Goal: Transaction & Acquisition: Purchase product/service

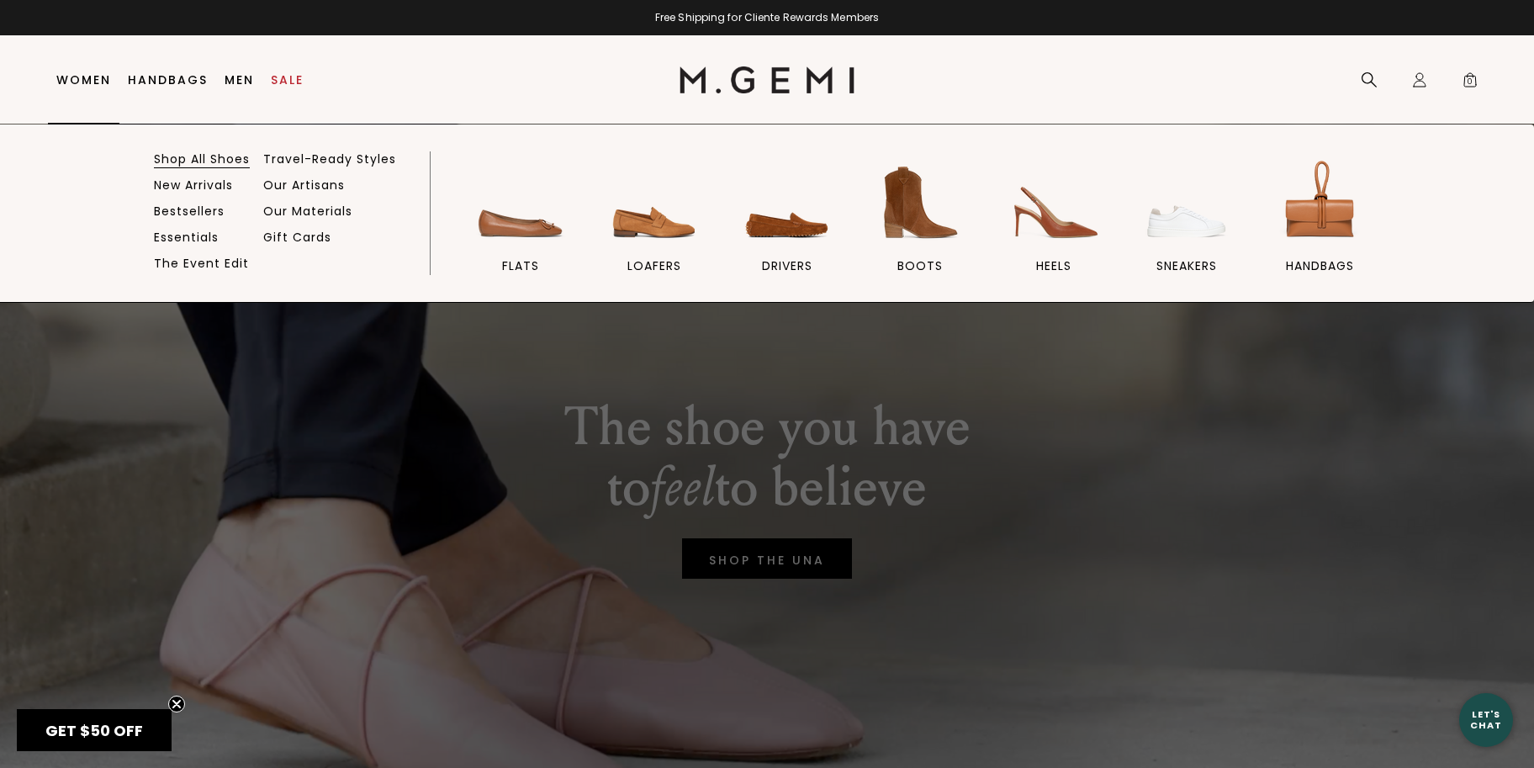
click at [177, 161] on link "Shop All Shoes" at bounding box center [202, 158] width 96 height 15
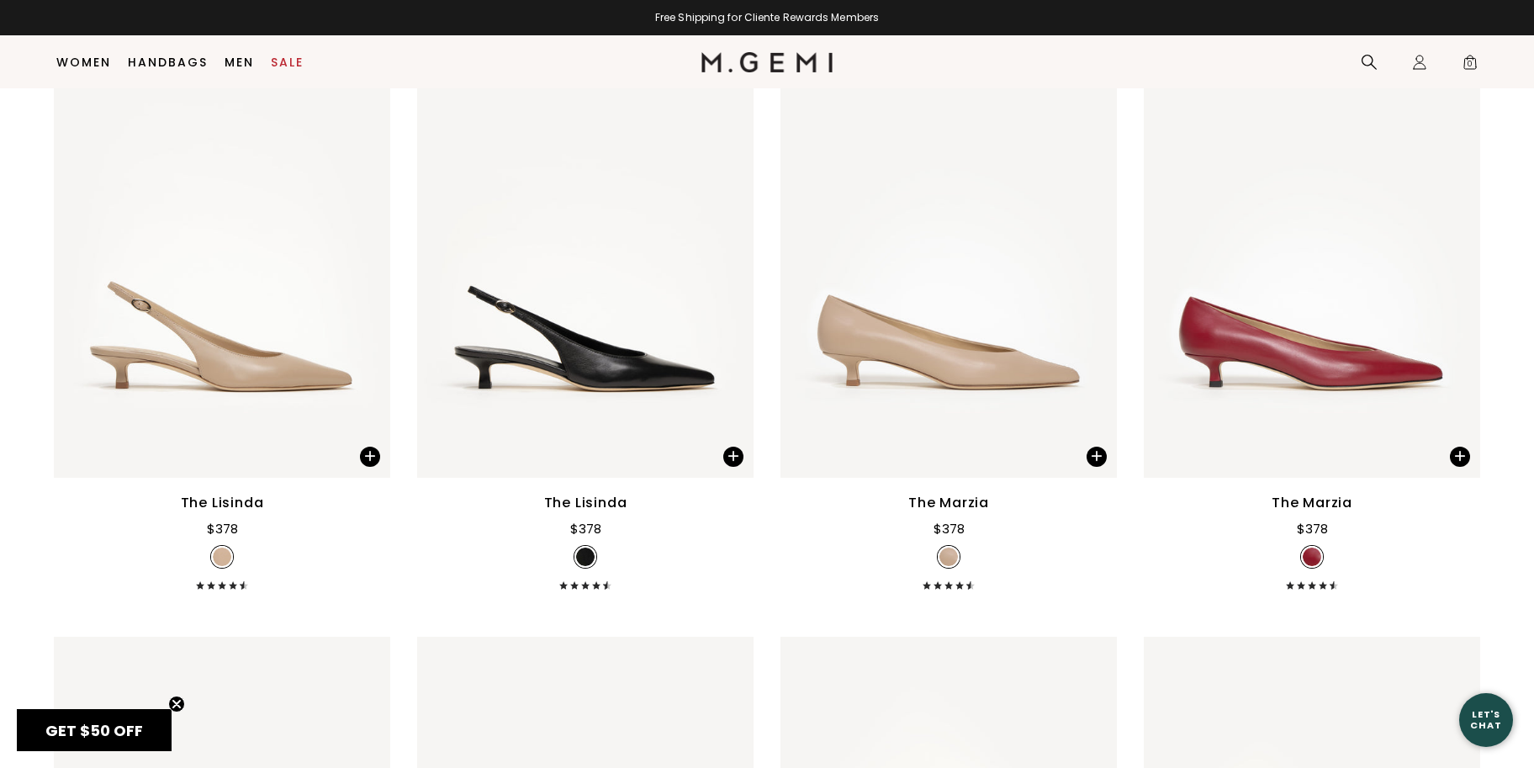
scroll to position [13671, 0]
click at [604, 502] on div "The Lisinda" at bounding box center [585, 504] width 83 height 20
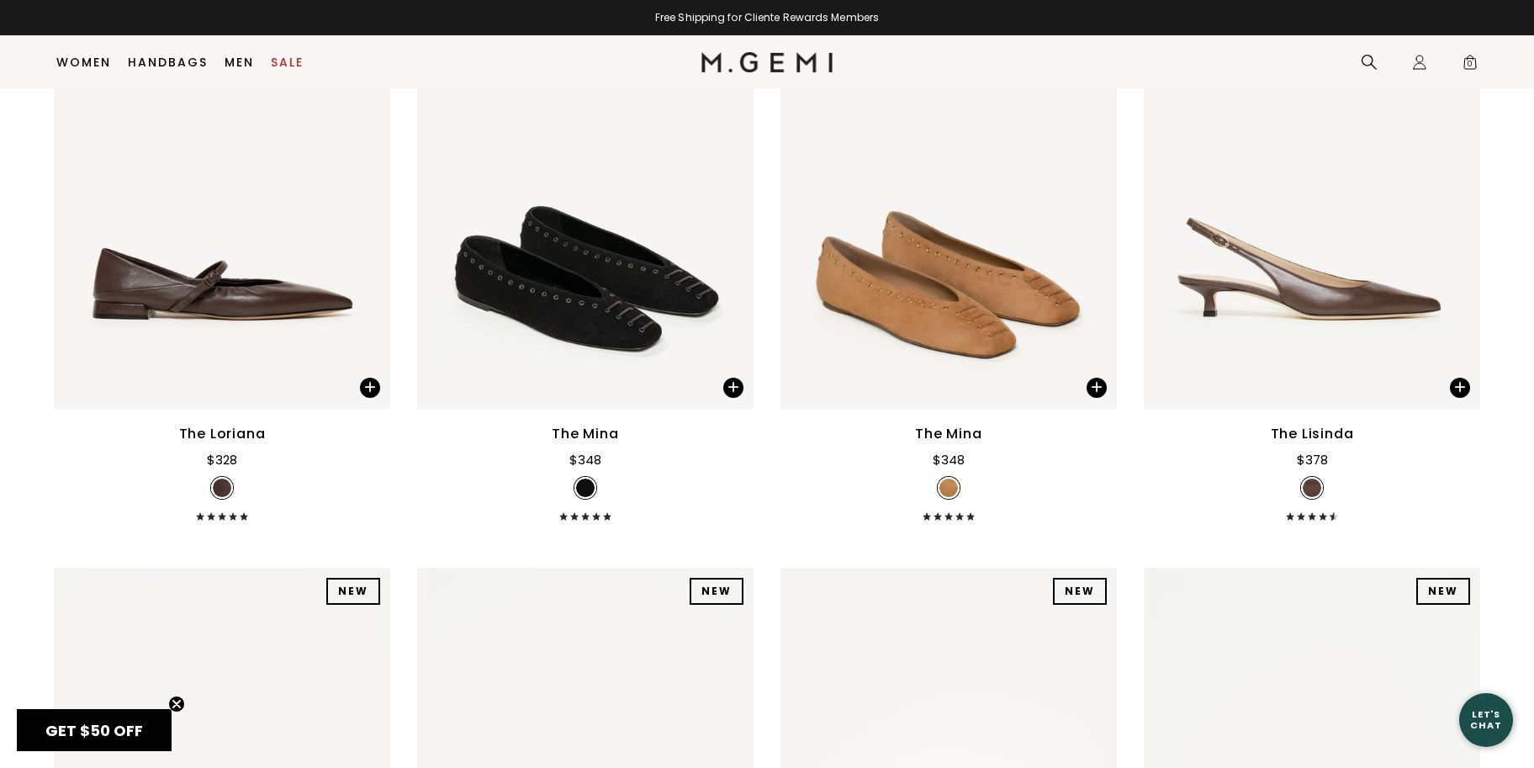
scroll to position [15572, 0]
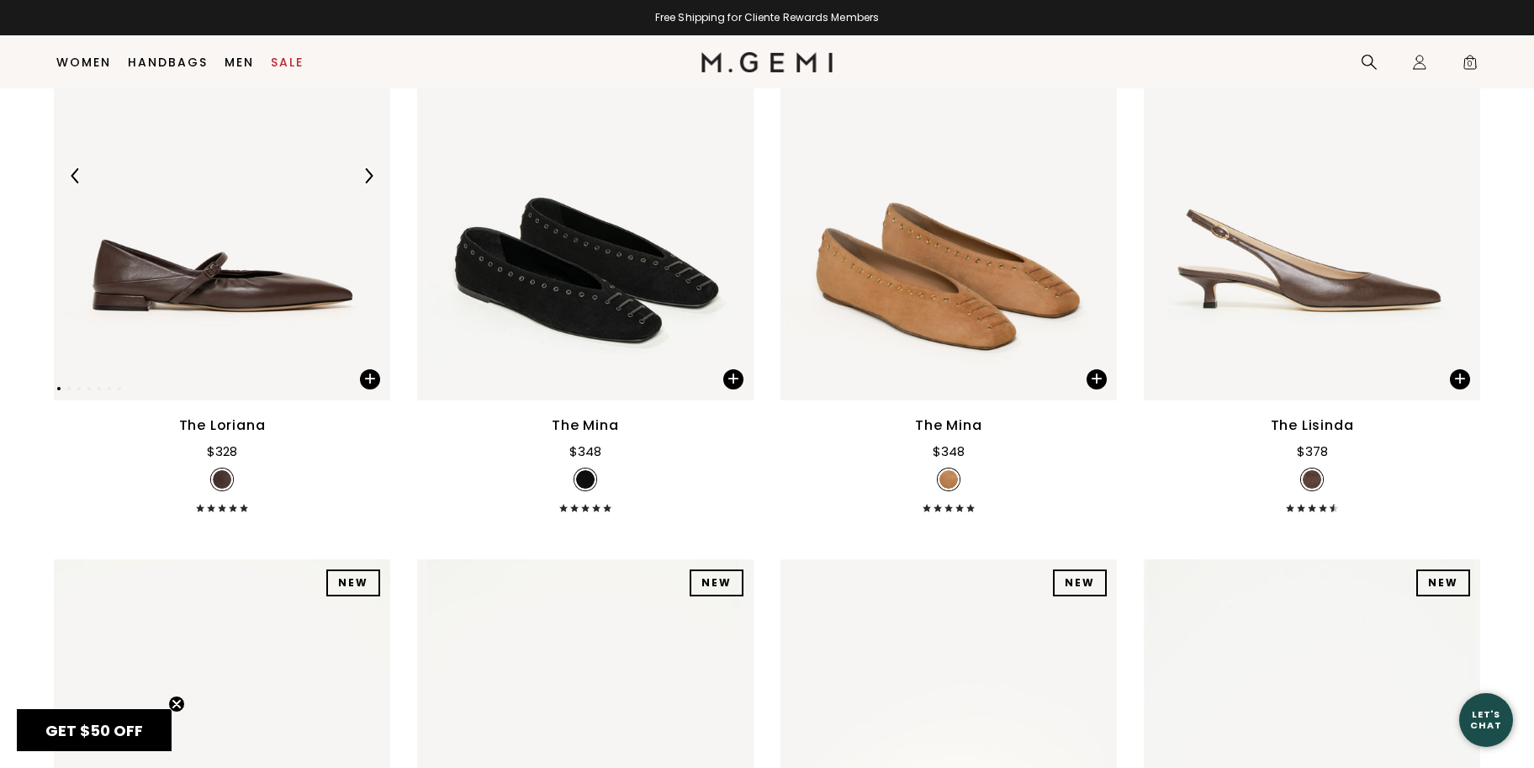
click at [365, 172] on img at bounding box center [368, 175] width 15 height 15
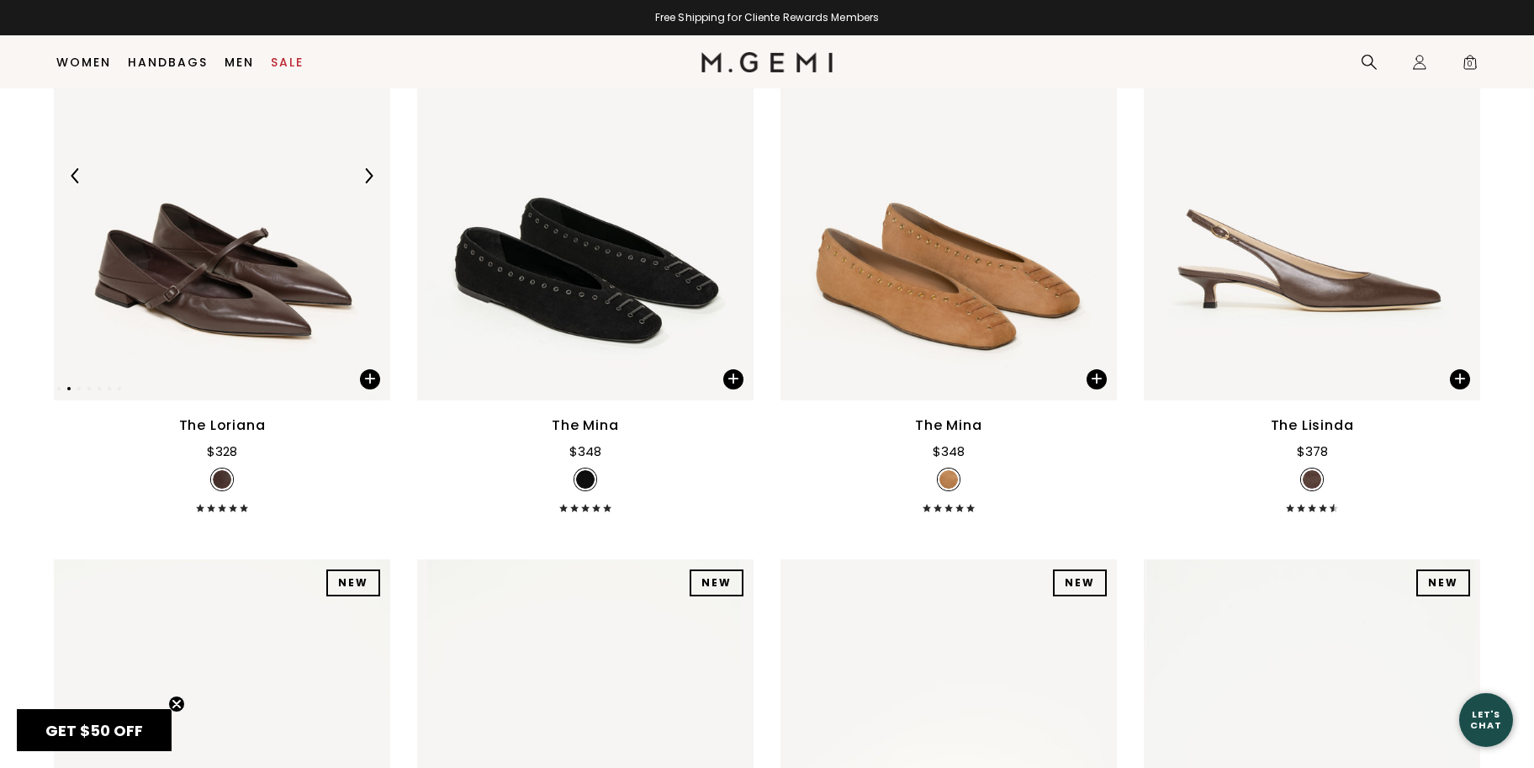
click at [365, 172] on img at bounding box center [368, 175] width 15 height 15
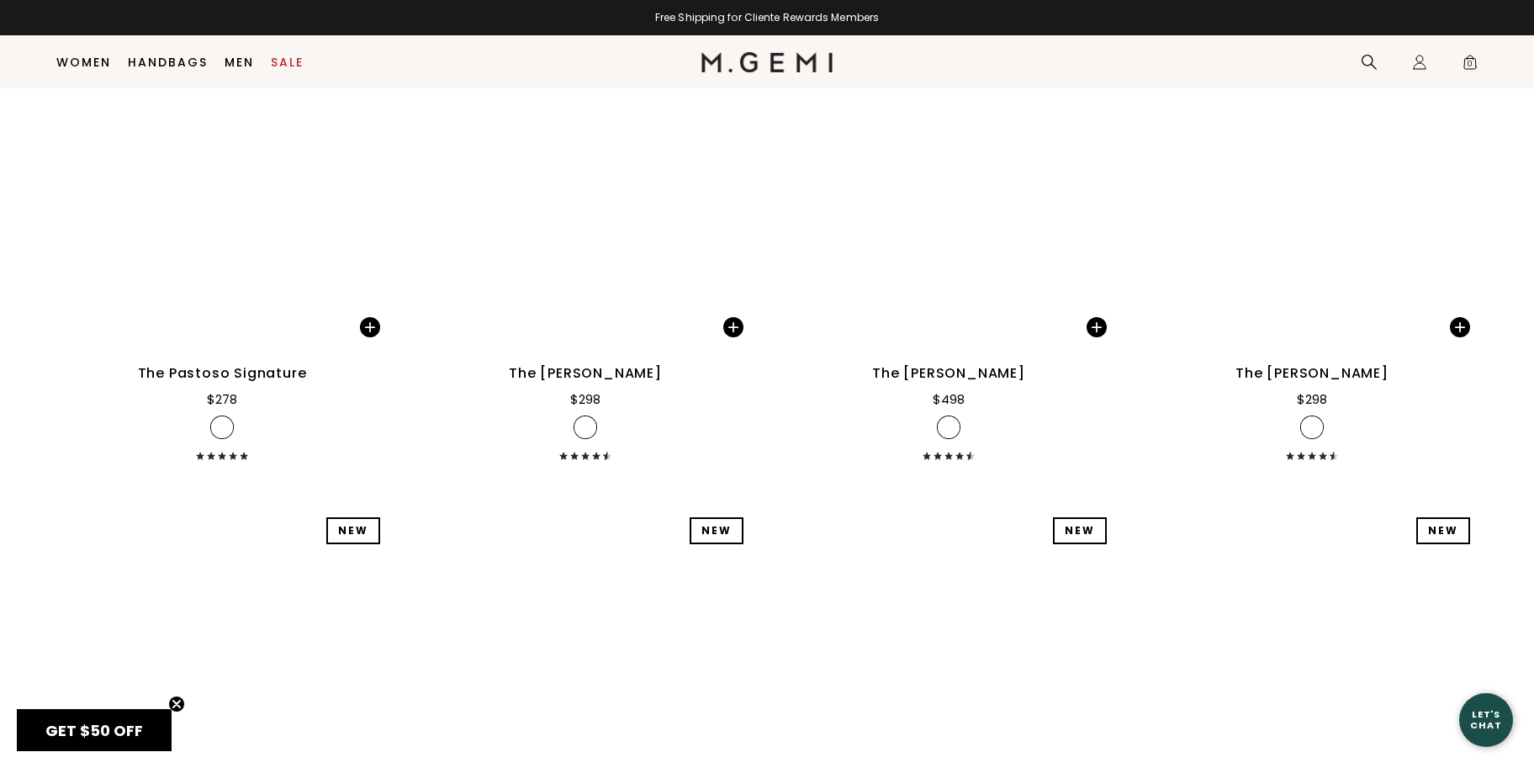
scroll to position [21714, 0]
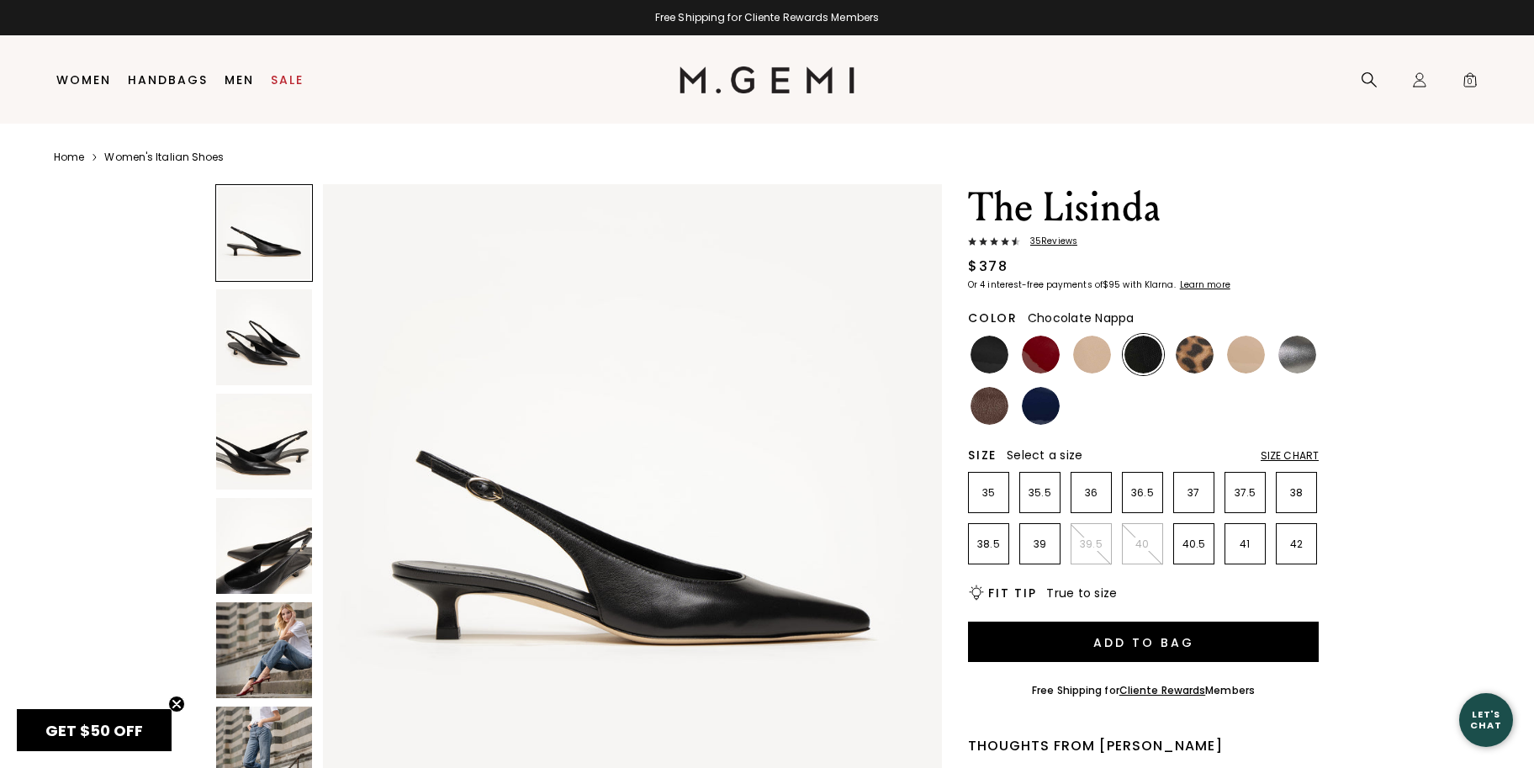
click at [991, 411] on img at bounding box center [990, 406] width 38 height 38
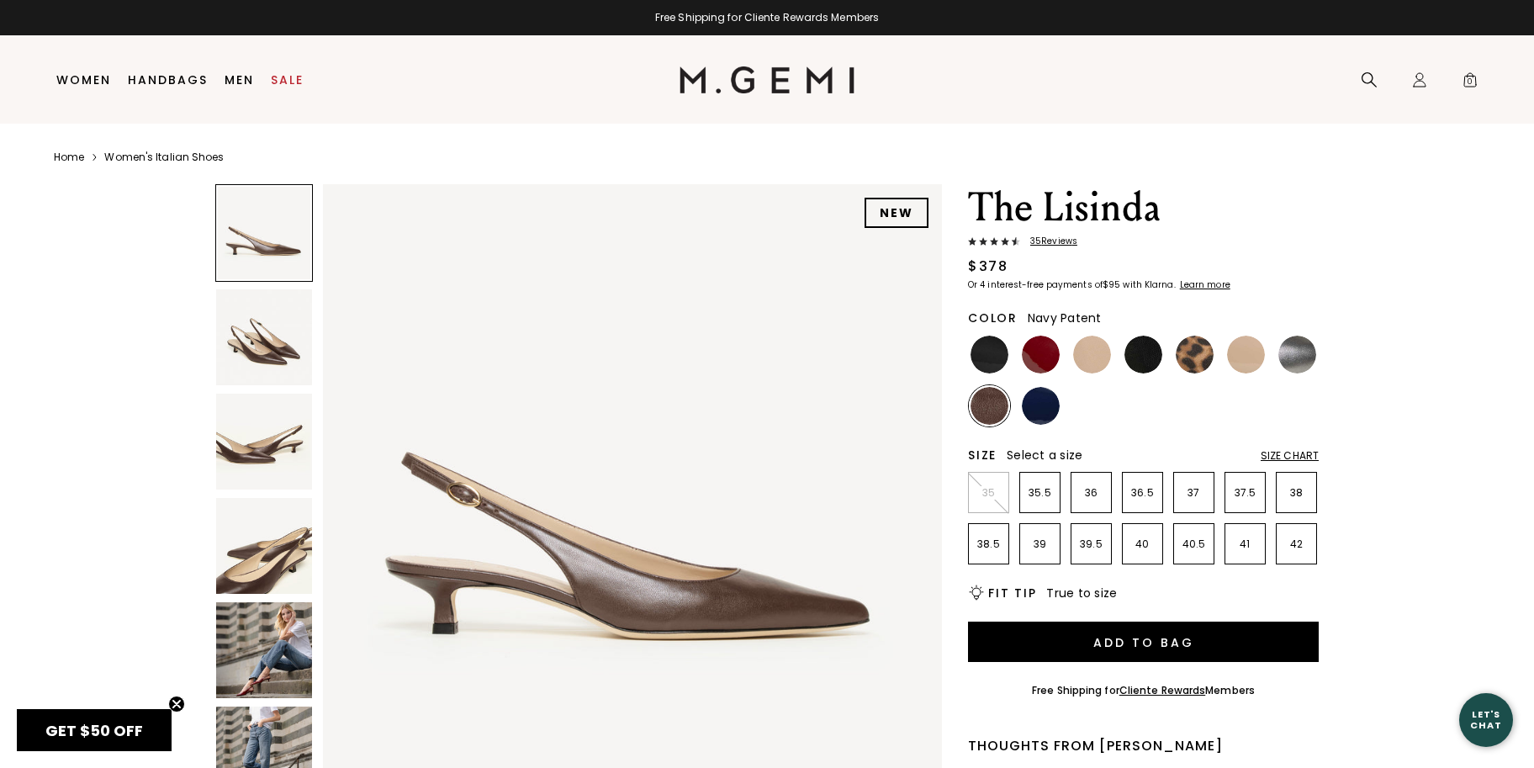
click at [1038, 412] on img at bounding box center [1041, 406] width 38 height 38
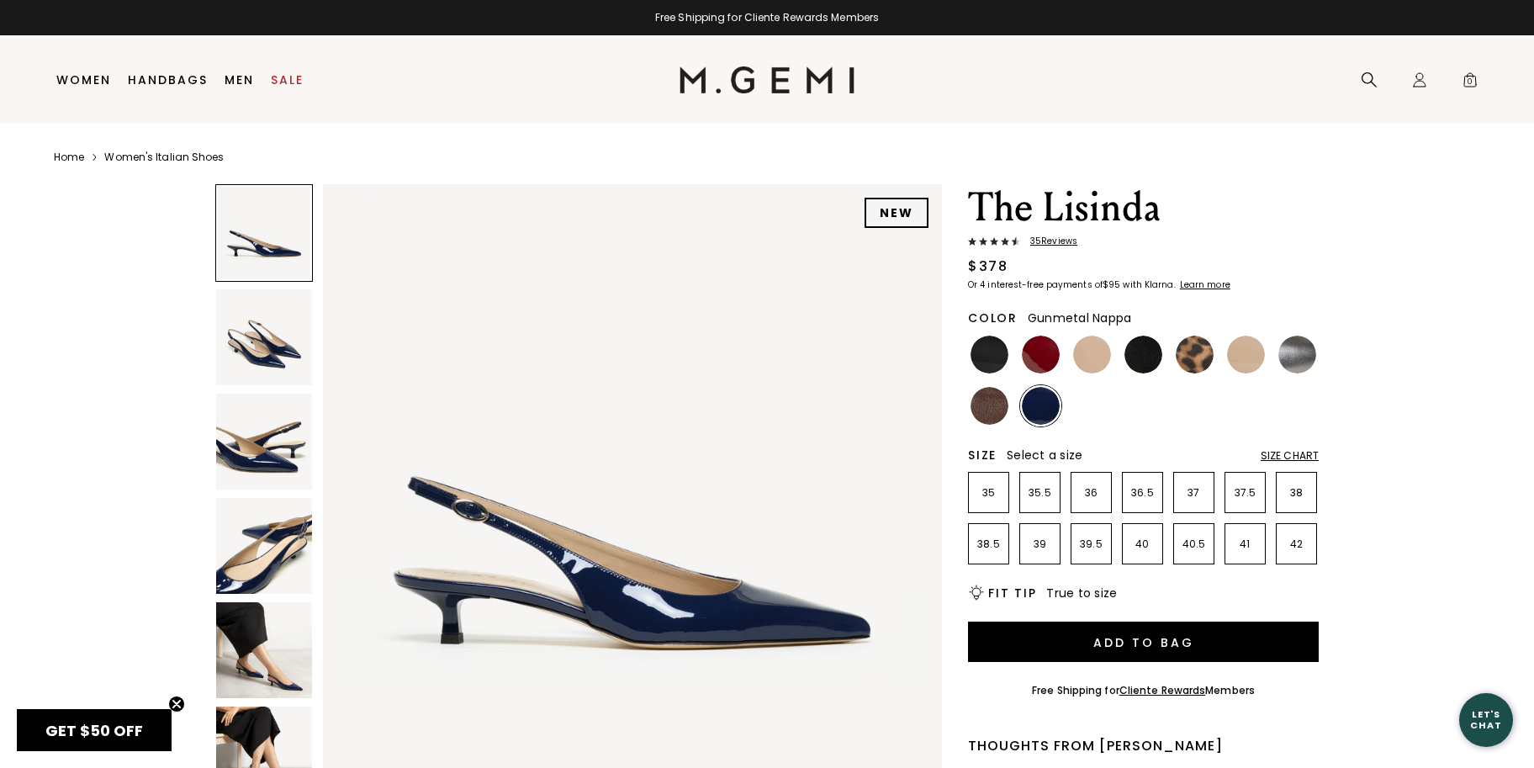
click at [1304, 367] on img at bounding box center [1298, 355] width 38 height 38
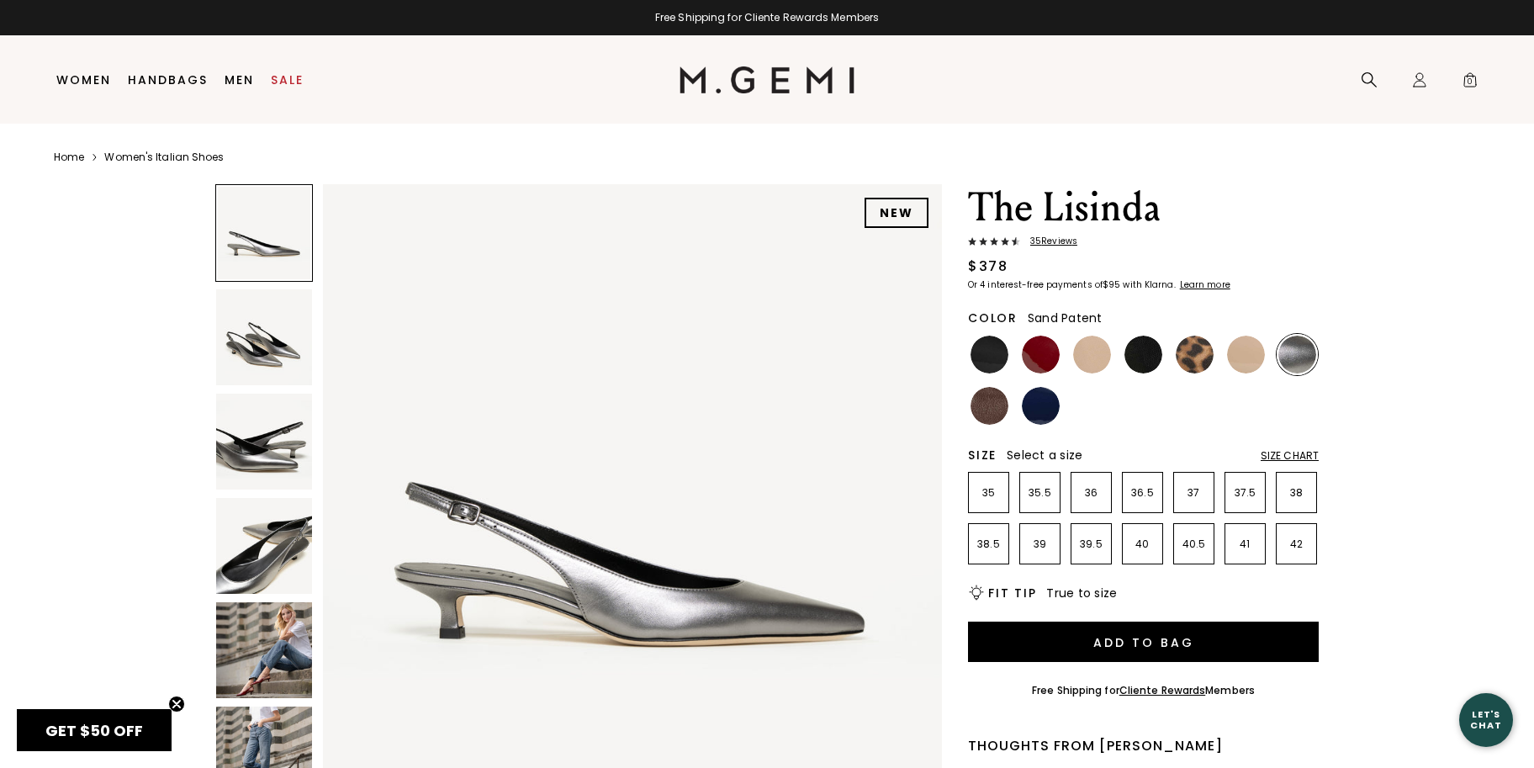
click at [1244, 364] on img at bounding box center [1246, 355] width 38 height 38
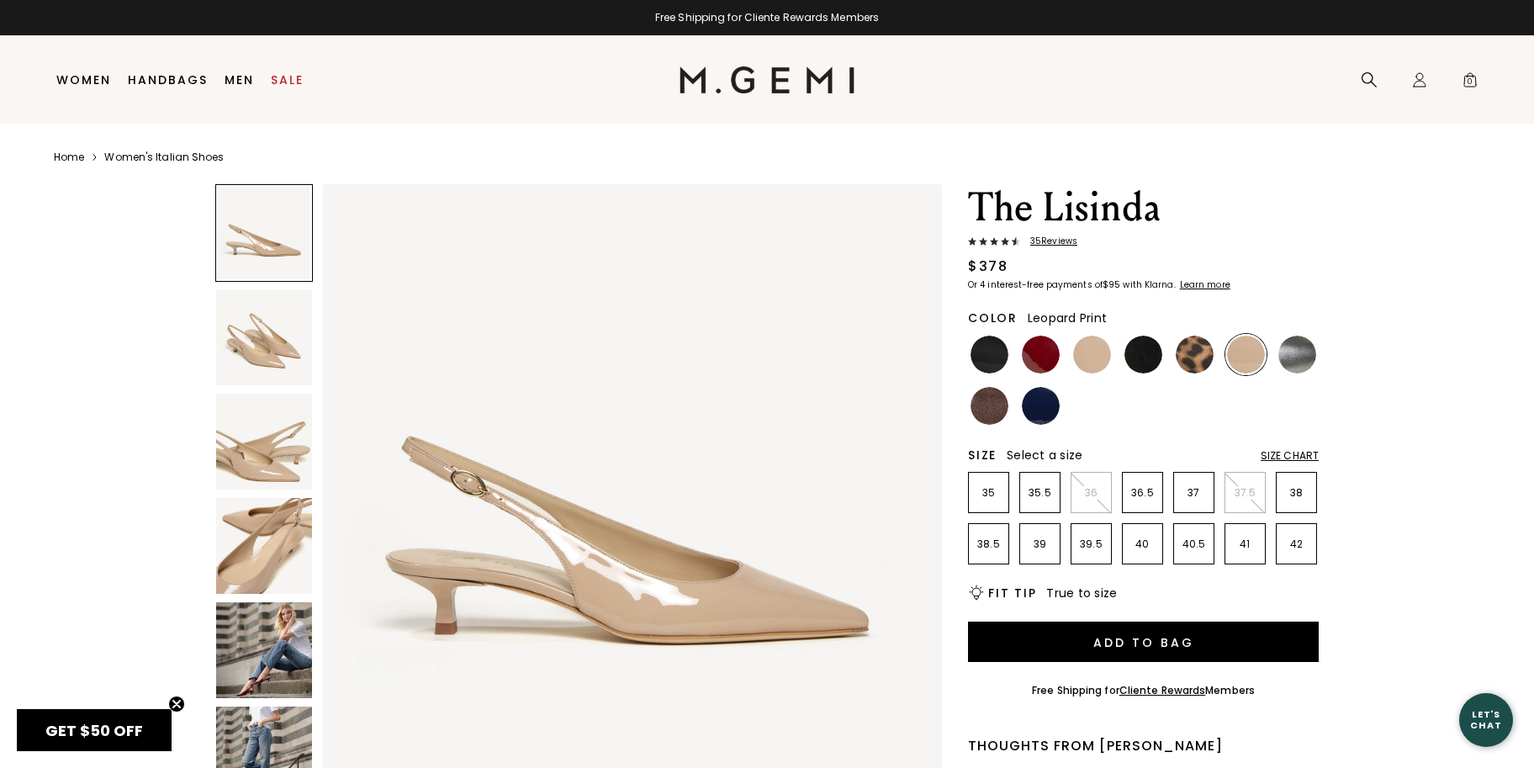
click at [1196, 363] on img at bounding box center [1195, 355] width 38 height 38
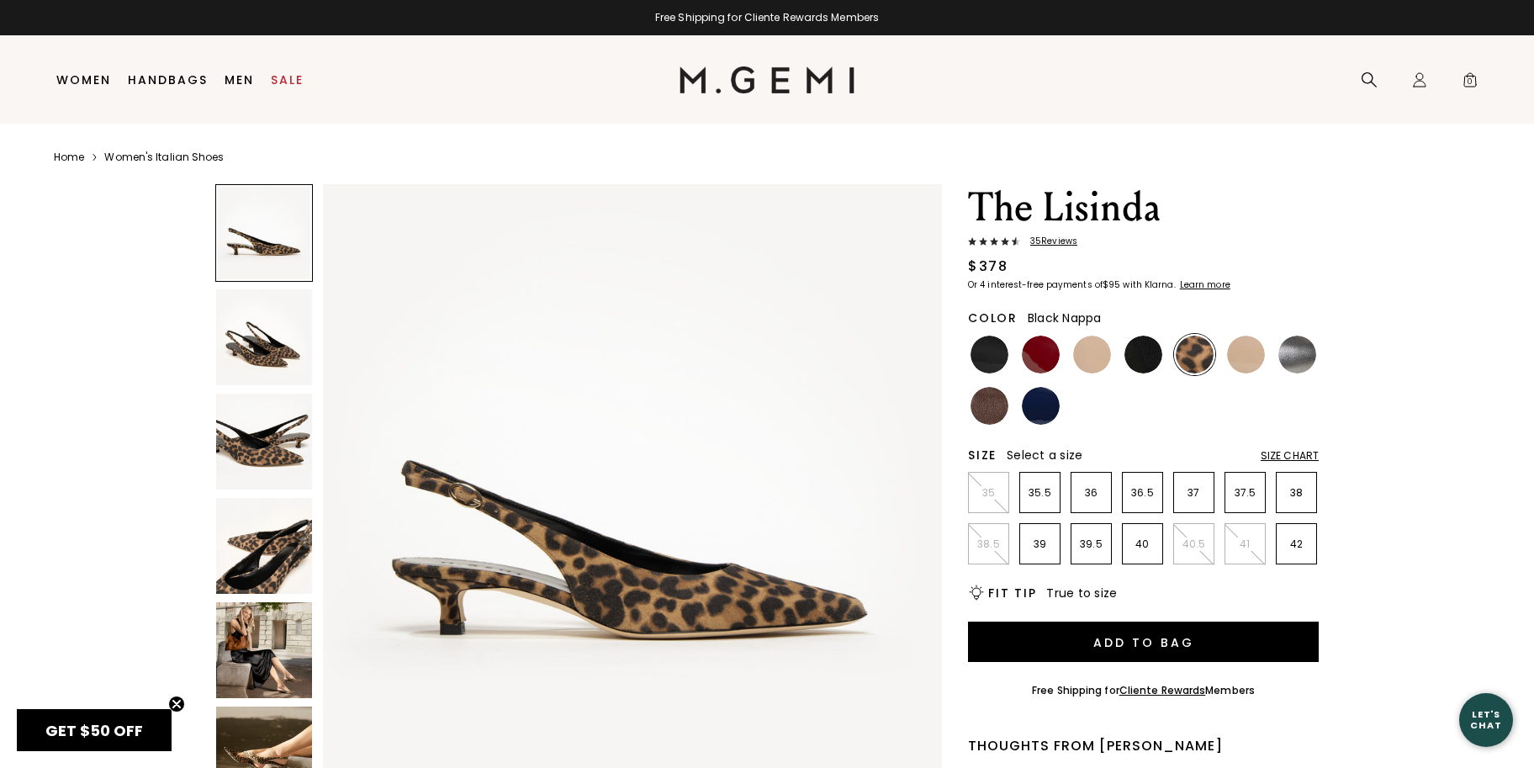
click at [1141, 361] on img at bounding box center [1144, 355] width 38 height 38
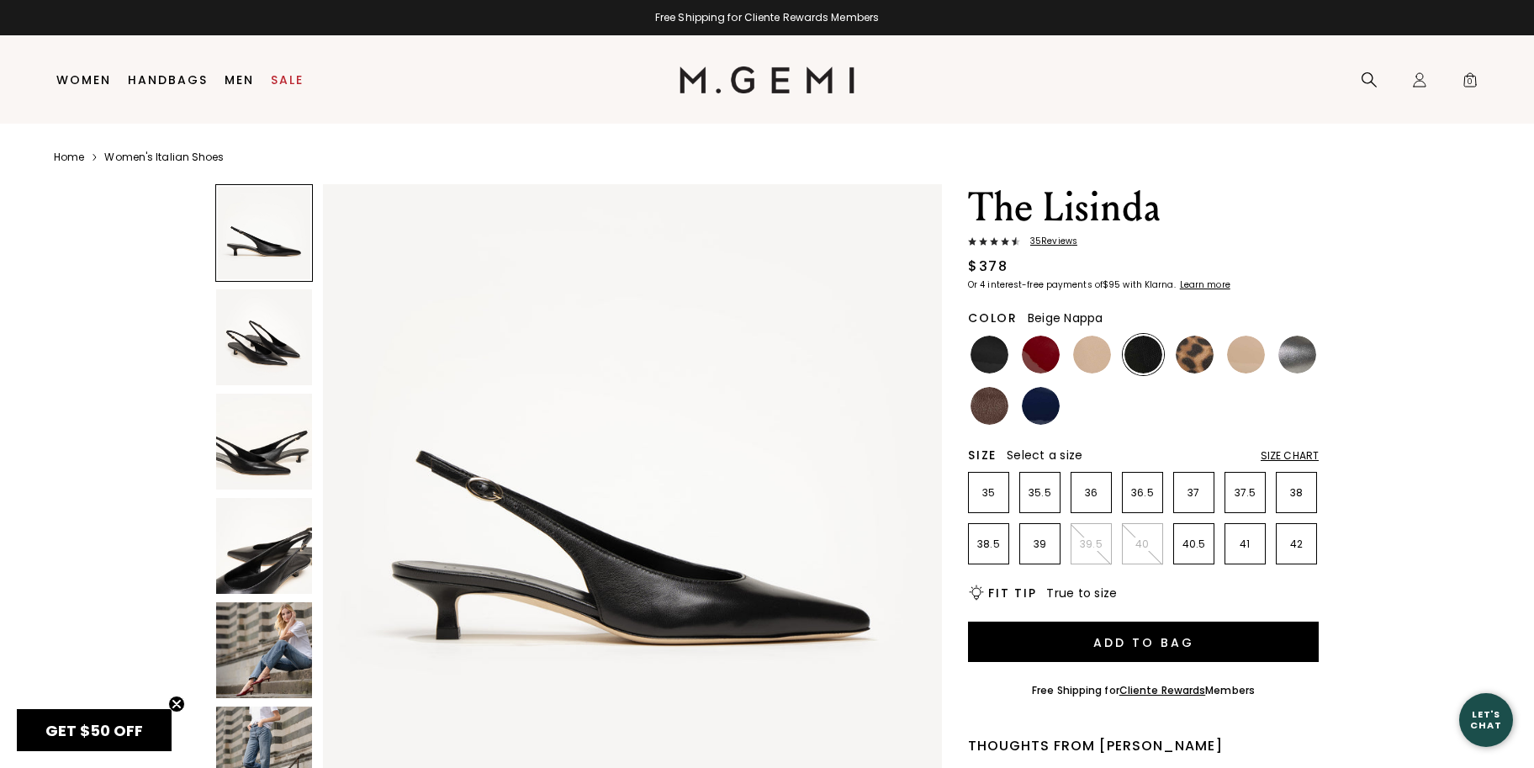
click at [1081, 360] on img at bounding box center [1092, 355] width 38 height 38
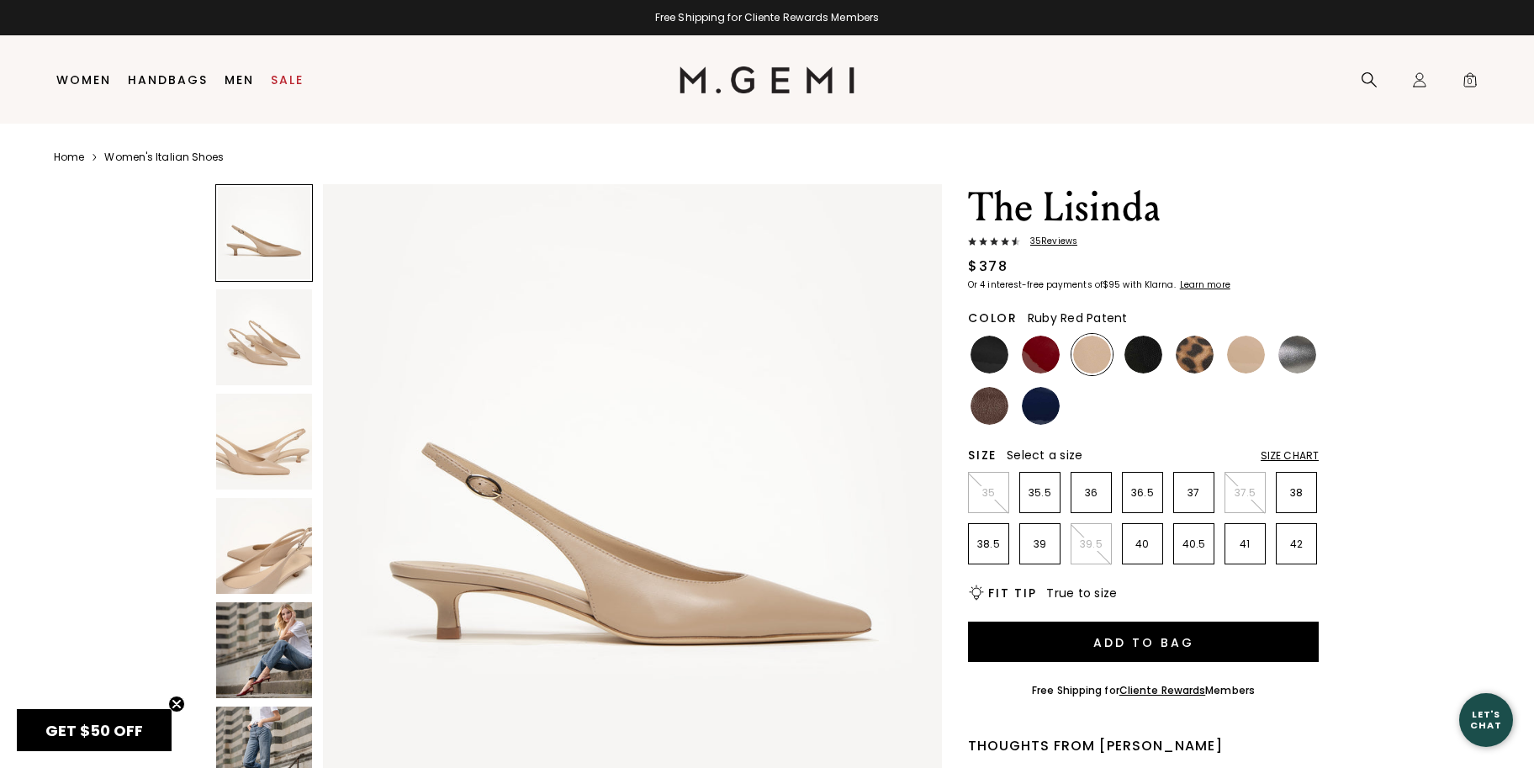
click at [1048, 358] on img at bounding box center [1041, 355] width 38 height 38
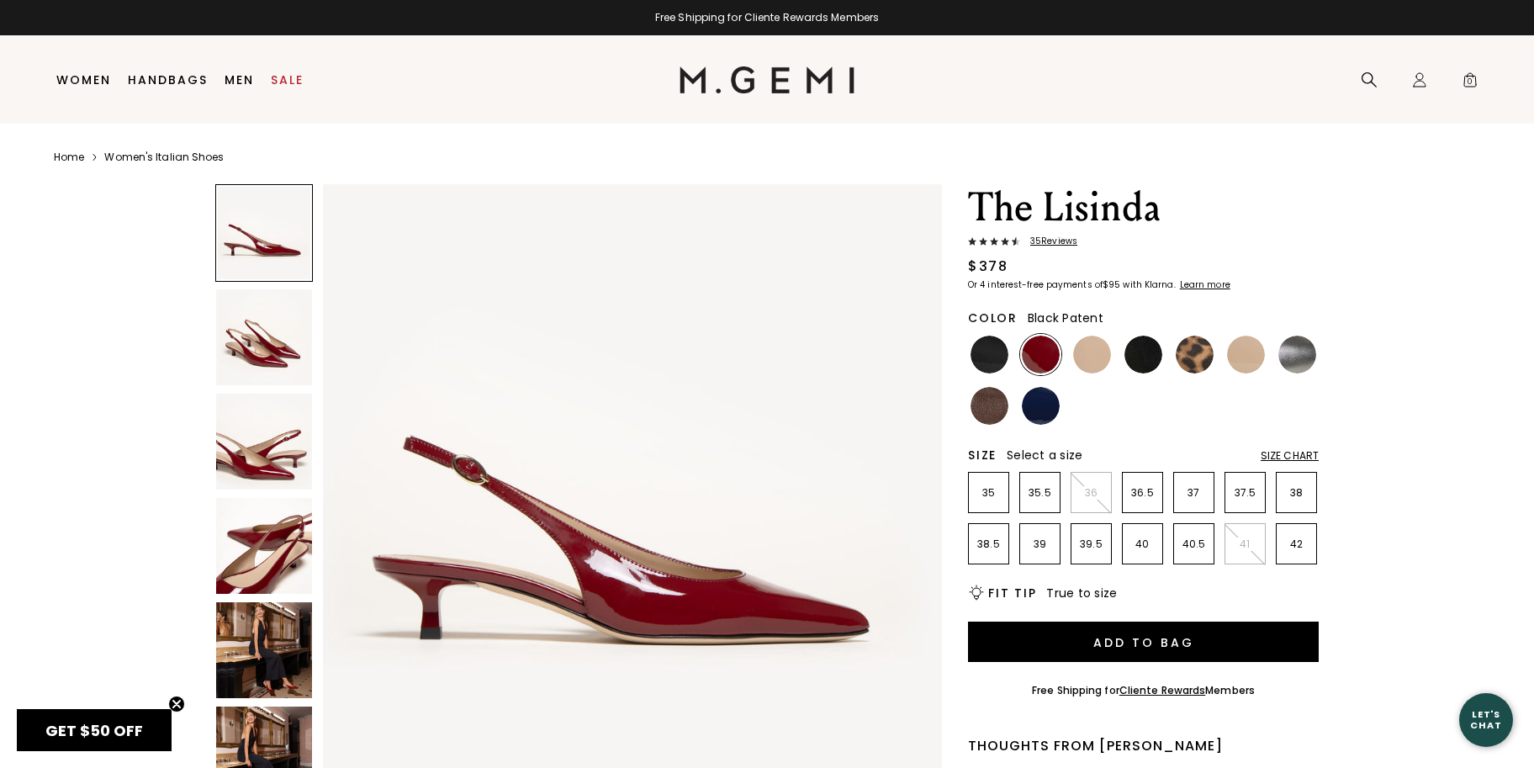
click at [1001, 357] on img at bounding box center [990, 355] width 38 height 38
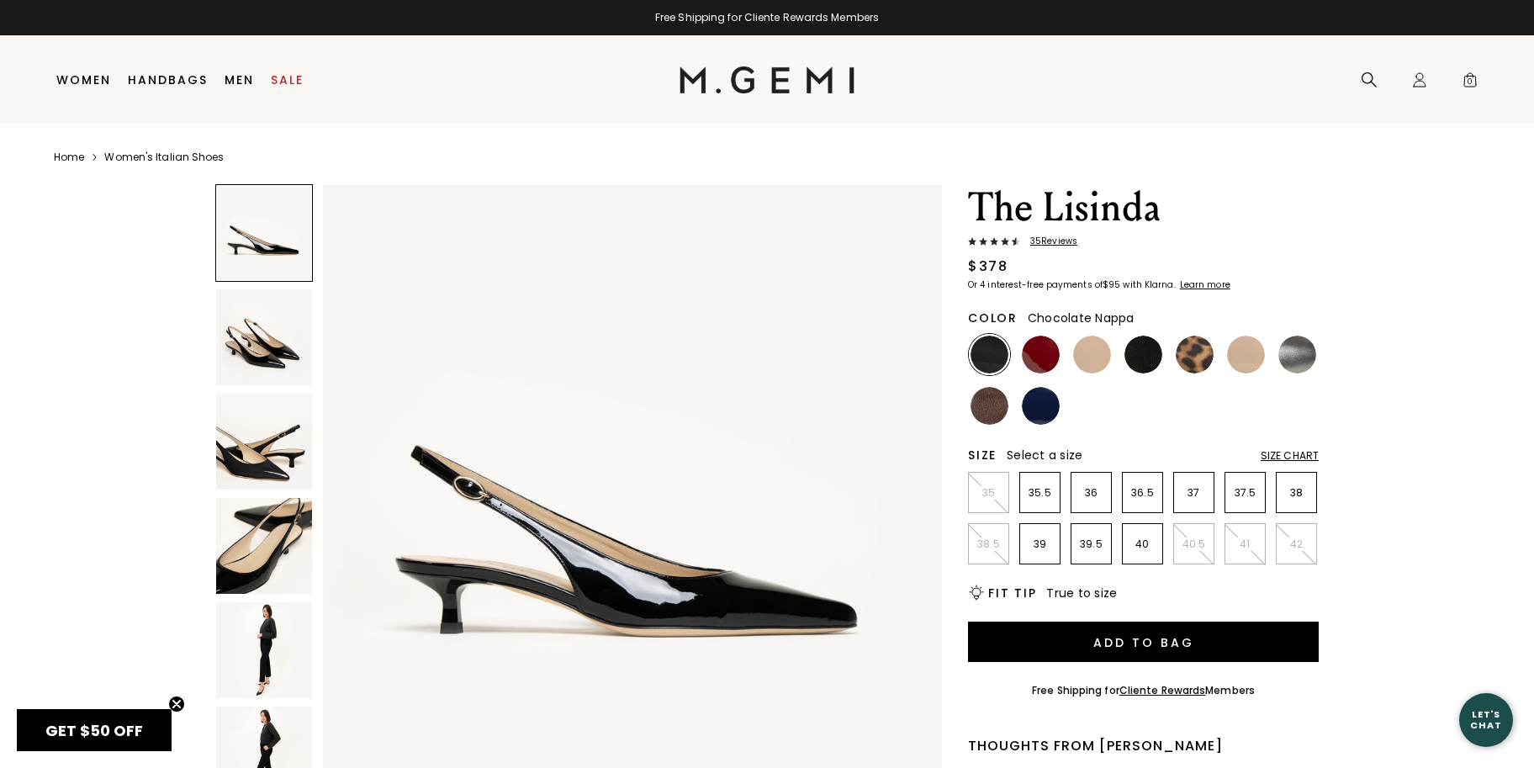
click at [982, 407] on img at bounding box center [990, 406] width 38 height 38
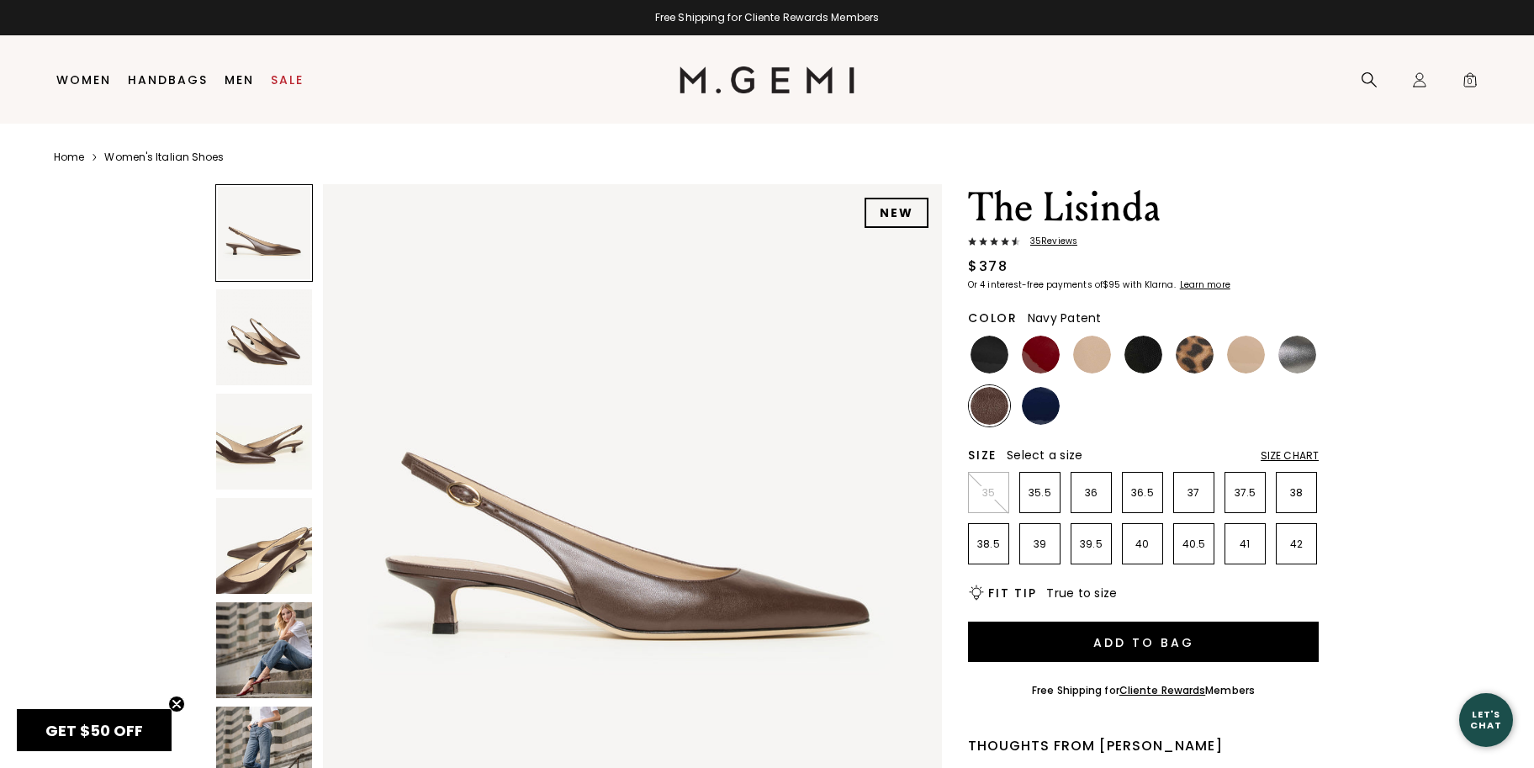
click at [1036, 417] on img at bounding box center [1041, 406] width 38 height 38
